Goal: Download file/media

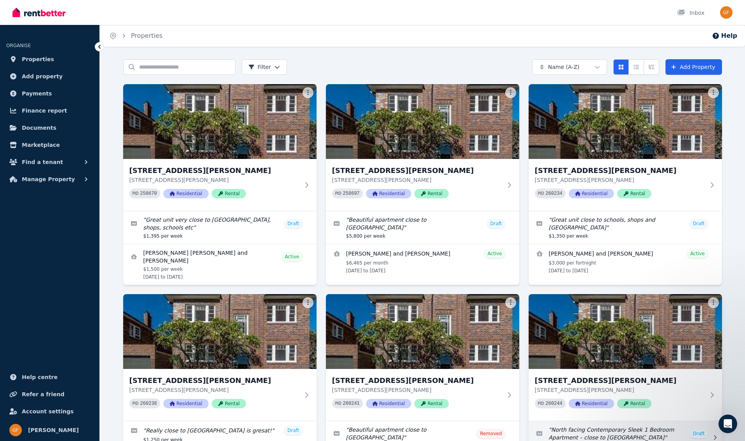
scroll to position [5, 0]
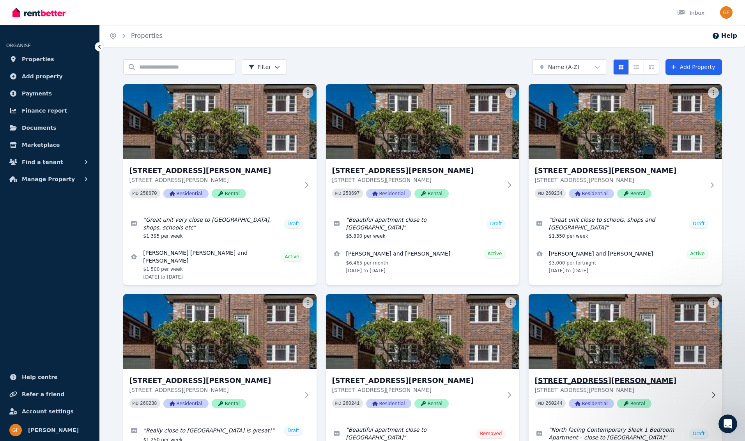
click at [639, 404] on span "Rental" at bounding box center [634, 403] width 34 height 9
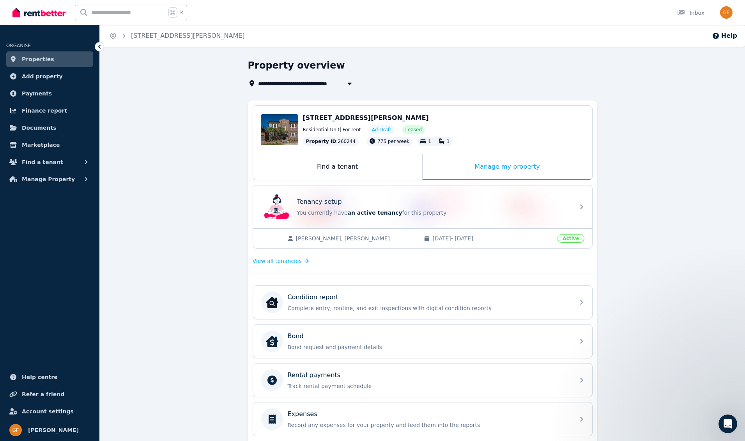
scroll to position [146, 0]
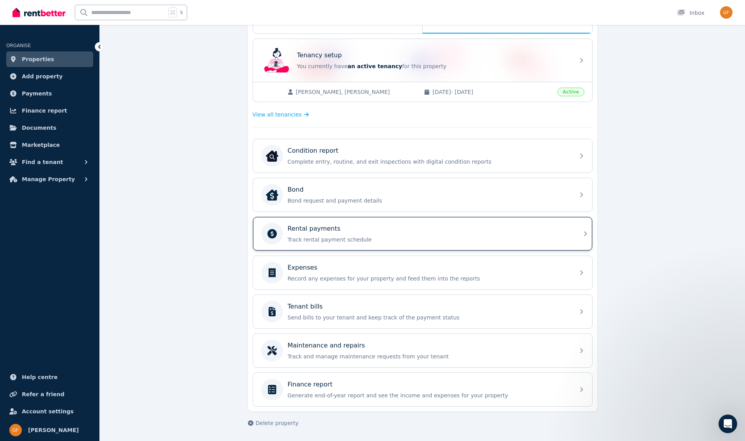
click at [338, 231] on div "Rental payments" at bounding box center [429, 228] width 282 height 9
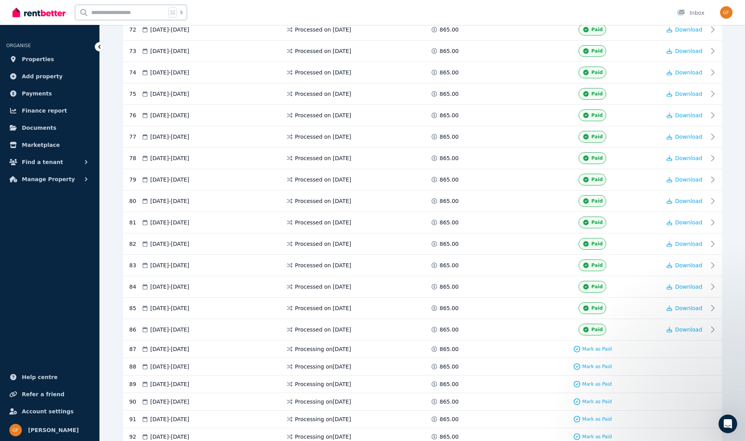
scroll to position [1861, 0]
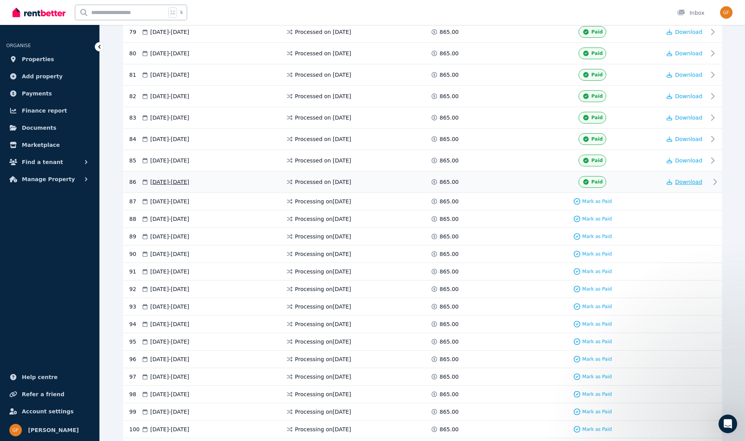
click at [686, 182] on span "Download" at bounding box center [688, 182] width 27 height 6
click at [685, 182] on span "Download" at bounding box center [688, 182] width 27 height 6
click at [45, 59] on span "Properties" at bounding box center [38, 59] width 32 height 9
